Goal: Communication & Community: Answer question/provide support

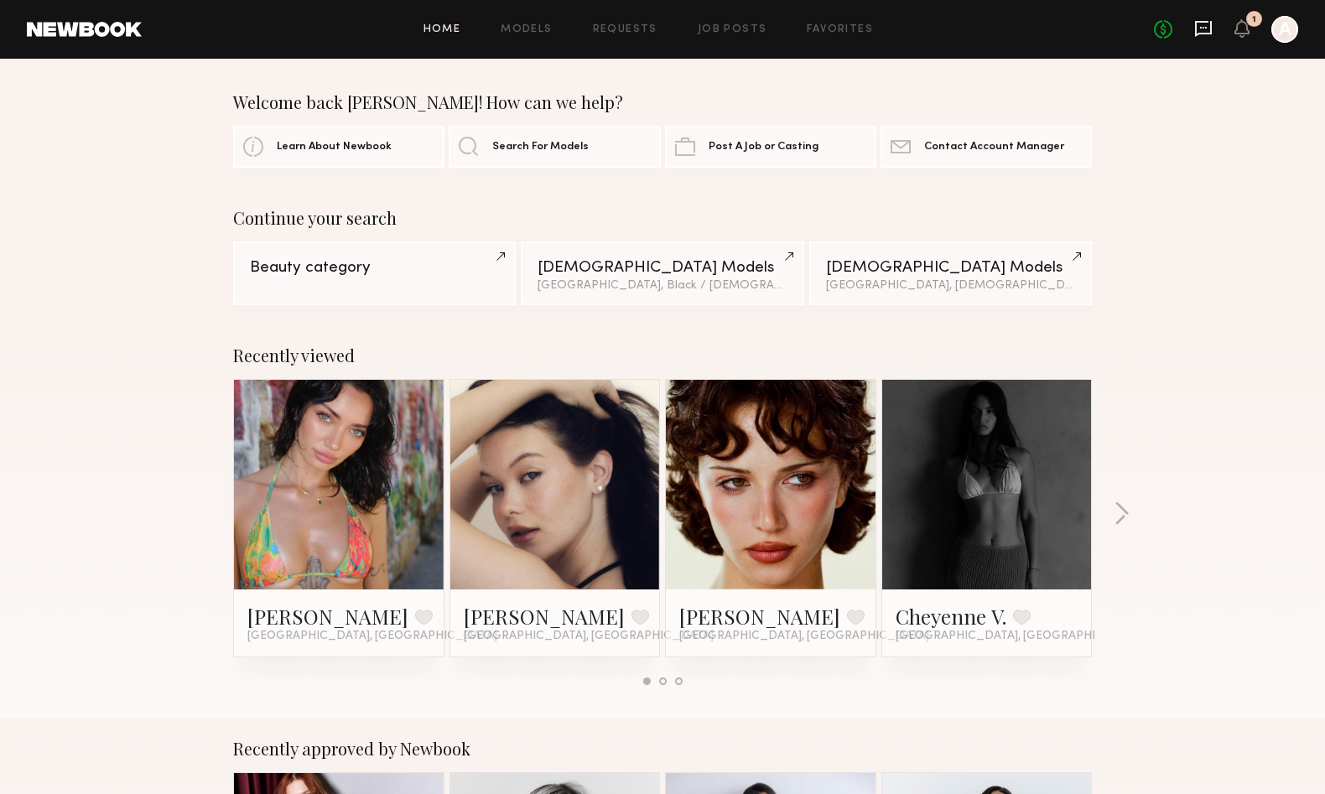
click at [1203, 35] on icon at bounding box center [1203, 28] width 18 height 18
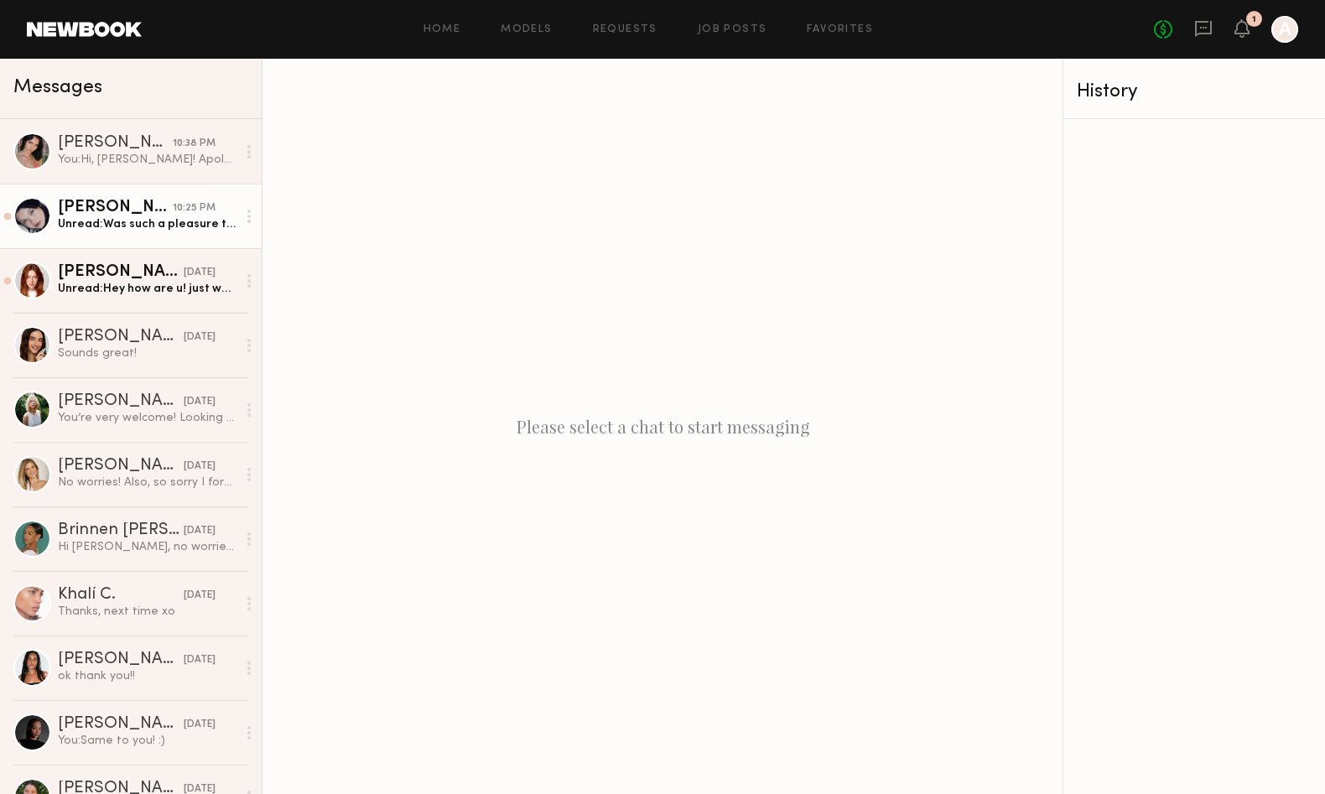
click at [159, 220] on div "Unread: Was such a pleasure to work with you 🩷" at bounding box center [147, 224] width 179 height 16
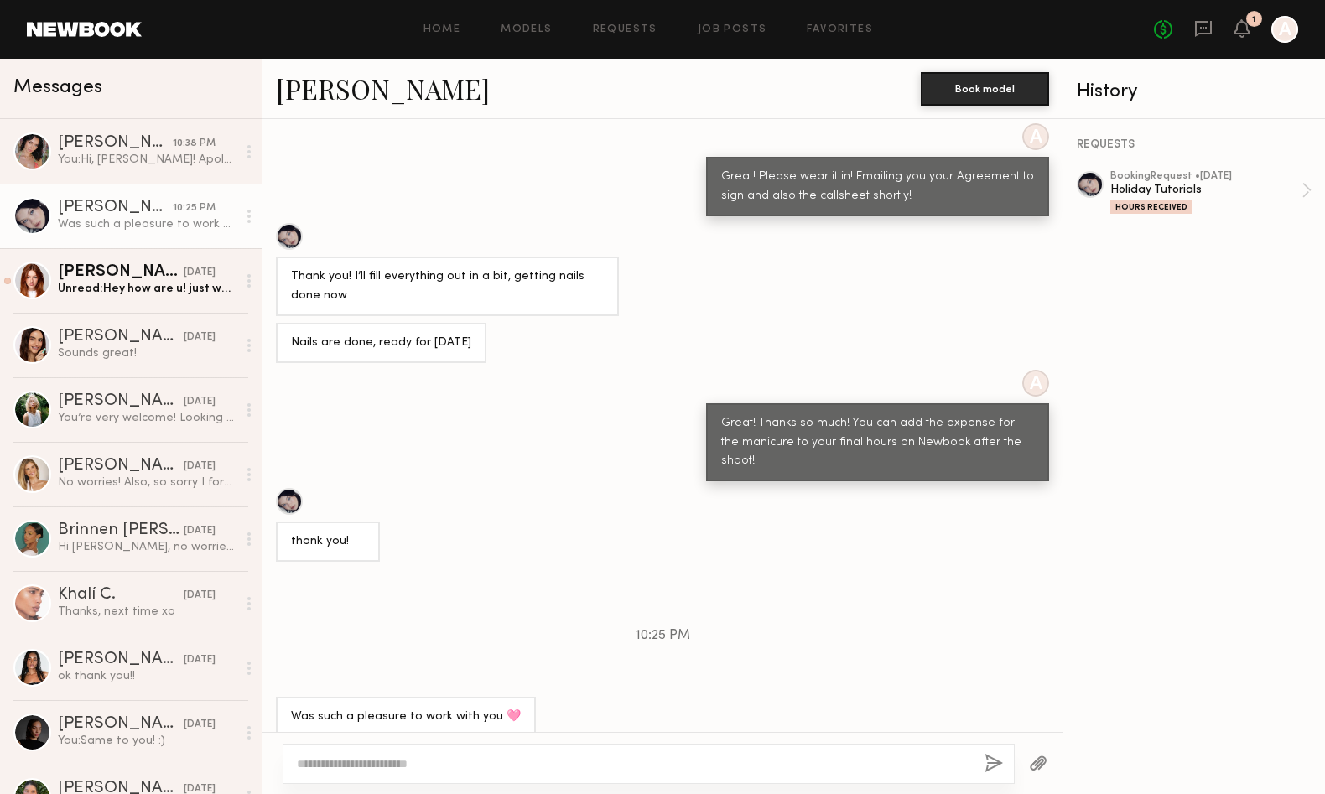
scroll to position [418, 0]
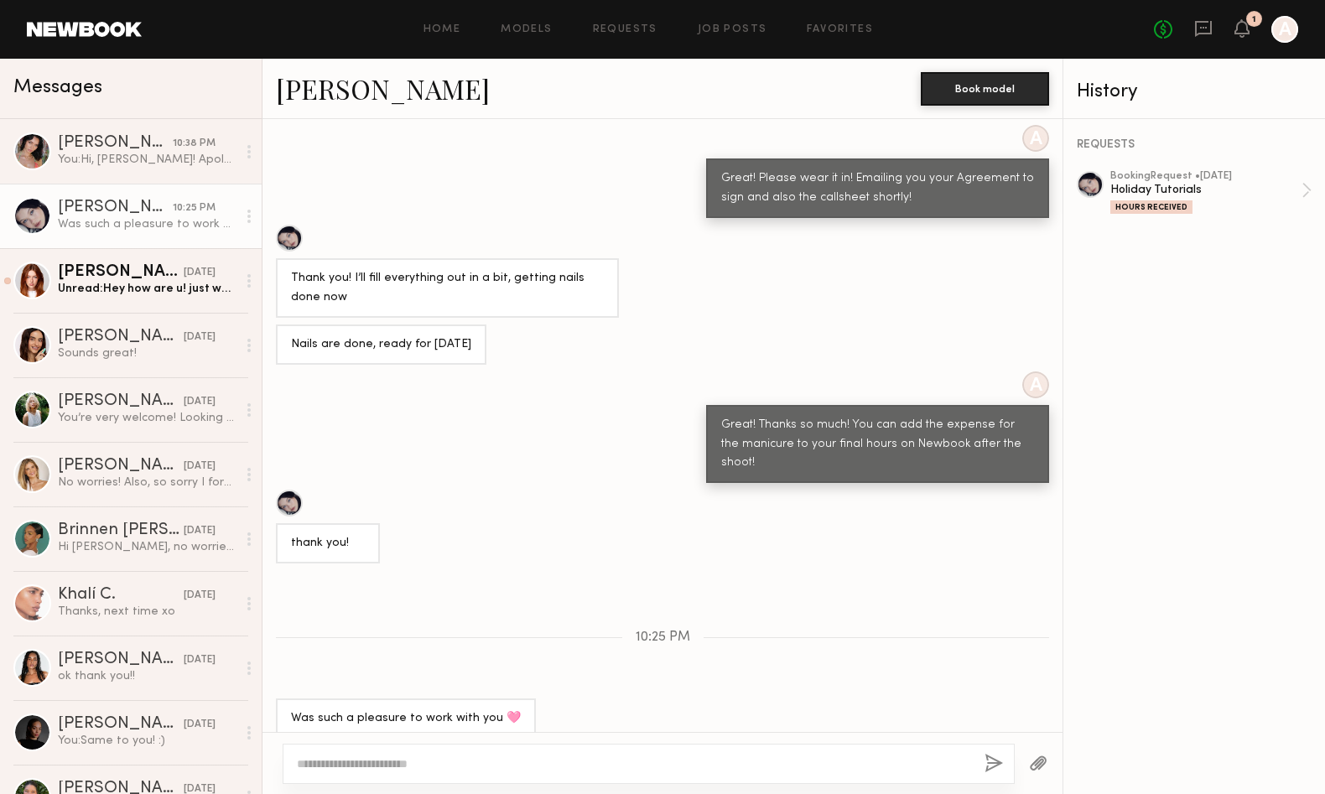
click at [637, 765] on textarea at bounding box center [634, 763] width 674 height 17
type textarea "*"
type textarea "**********"
click at [995, 761] on button "button" at bounding box center [993, 764] width 18 height 21
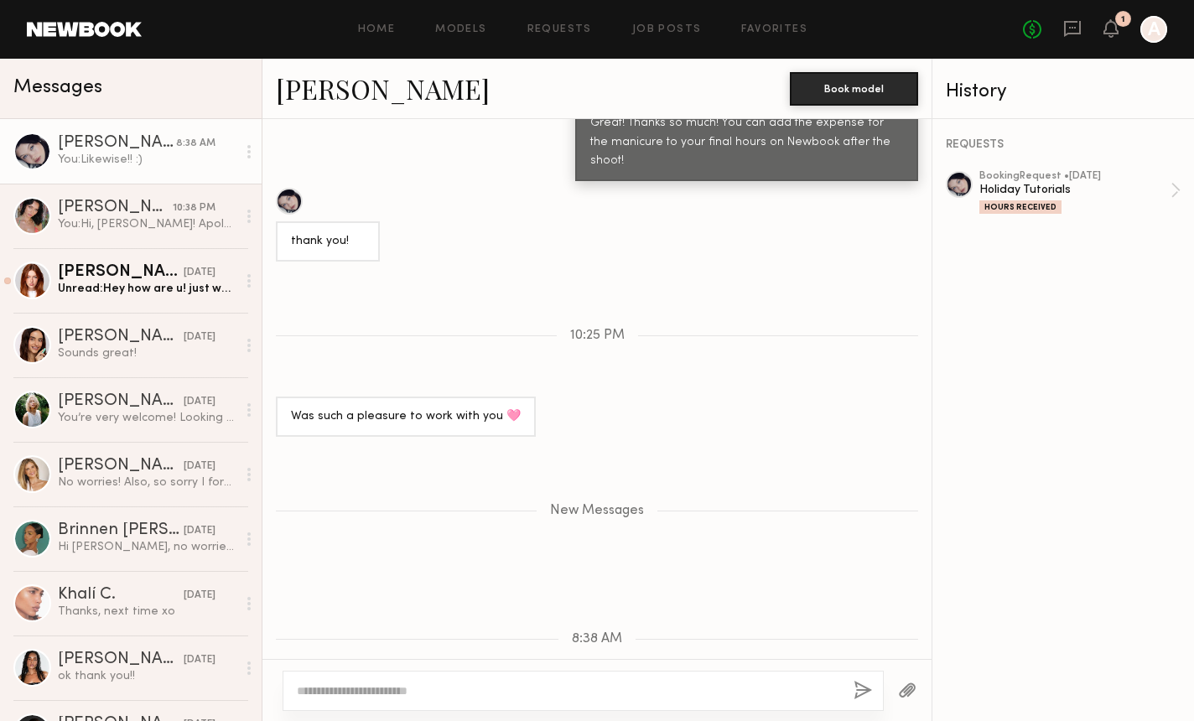
scroll to position [792, 0]
